Goal: Information Seeking & Learning: Learn about a topic

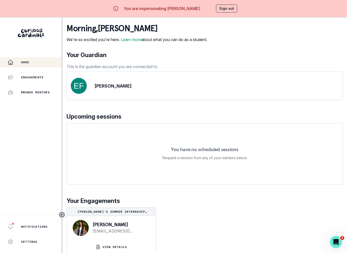
scroll to position [18, 0]
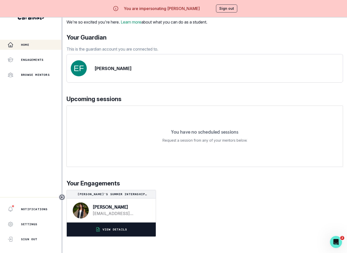
click at [120, 232] on p "VIEW DETAILS" at bounding box center [115, 230] width 25 height 4
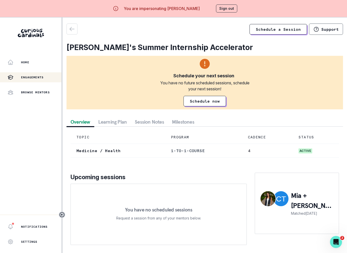
click at [186, 119] on button "Milestones" at bounding box center [183, 121] width 30 height 9
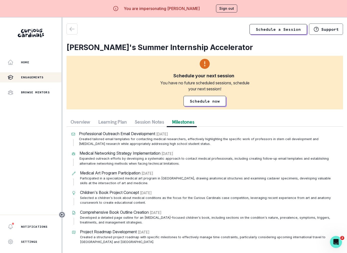
click at [158, 119] on button "Session Notes" at bounding box center [149, 121] width 37 height 9
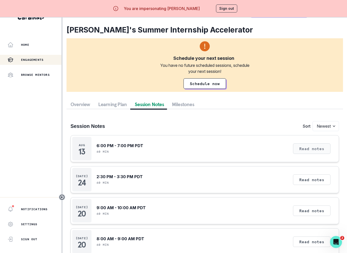
click at [316, 147] on button "Read notes" at bounding box center [312, 148] width 38 height 11
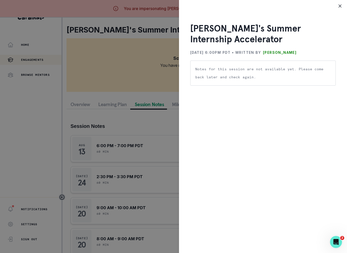
click at [155, 90] on div "[PERSON_NAME]'s Summer Internship Accelerator [DATE] 6:00PM PDT • Written by [P…" at bounding box center [173, 126] width 347 height 253
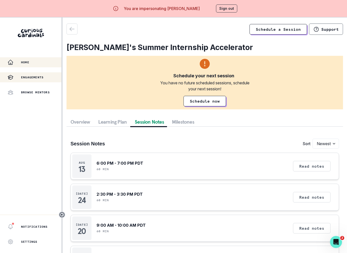
click at [29, 65] on div "Home" at bounding box center [35, 62] width 54 height 6
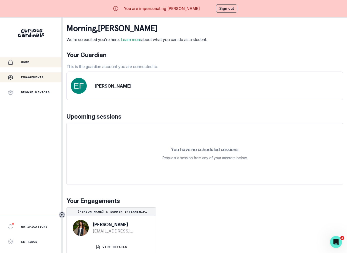
click at [37, 75] on p "Engagements" at bounding box center [32, 77] width 23 height 4
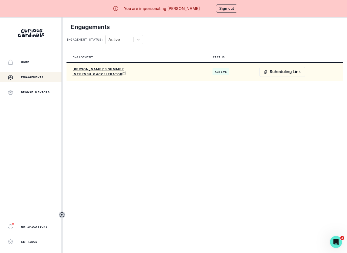
click at [136, 69] on td "[PERSON_NAME]'s Summer Internship Accelerator" at bounding box center [123, 72] width 112 height 19
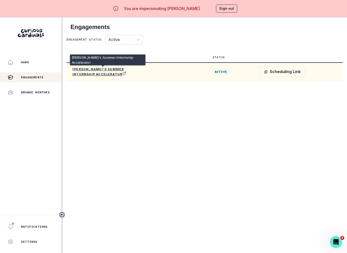
click at [118, 70] on p "[PERSON_NAME]'s Summer Internship Accelerator" at bounding box center [103, 71] width 60 height 9
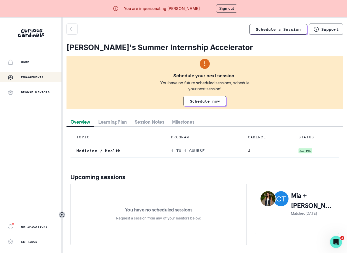
click at [185, 122] on button "Milestones" at bounding box center [183, 121] width 30 height 9
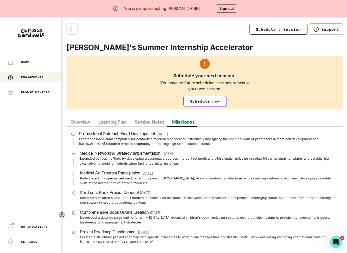
scroll to position [12, 0]
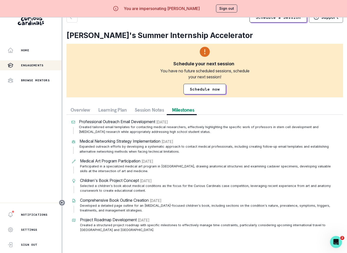
click at [159, 118] on div "Professional Outreach Email Development [DATE] Created tailored email templates…" at bounding box center [205, 176] width 277 height 122
click at [152, 110] on button "Session Notes" at bounding box center [149, 109] width 37 height 9
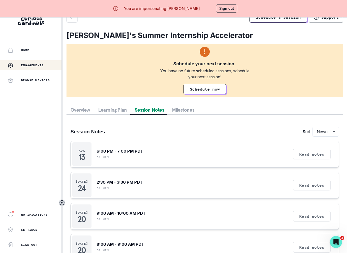
click at [113, 111] on button "Learning Plan" at bounding box center [112, 109] width 37 height 9
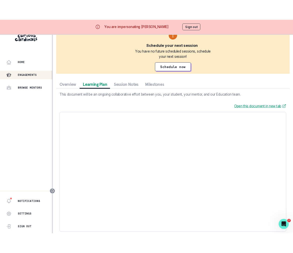
scroll to position [33, 0]
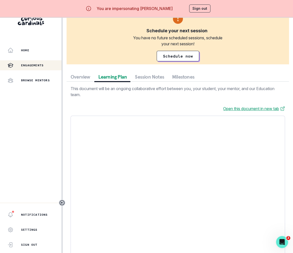
click at [189, 6] on button "Sign out" at bounding box center [199, 9] width 21 height 8
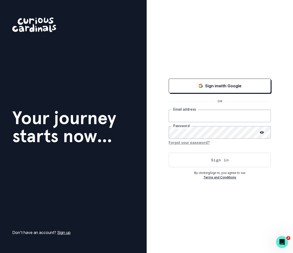
type input "[PERSON_NAME][EMAIL_ADDRESS][DOMAIN_NAME]"
click at [197, 164] on button "Sign in" at bounding box center [220, 160] width 102 height 15
